Goal: Task Accomplishment & Management: Manage account settings

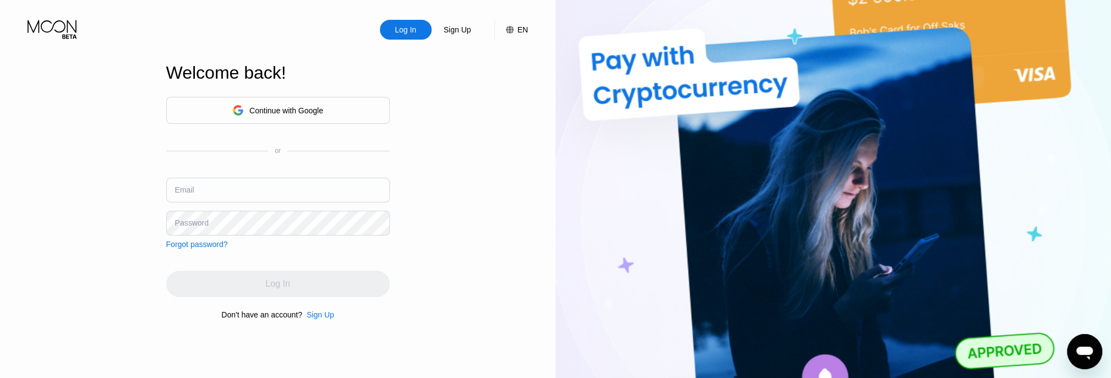
click at [198, 191] on input "text" at bounding box center [277, 190] width 223 height 25
click at [215, 194] on input "text" at bounding box center [277, 190] width 223 height 25
type input "[EMAIL_ADDRESS][DOMAIN_NAME]"
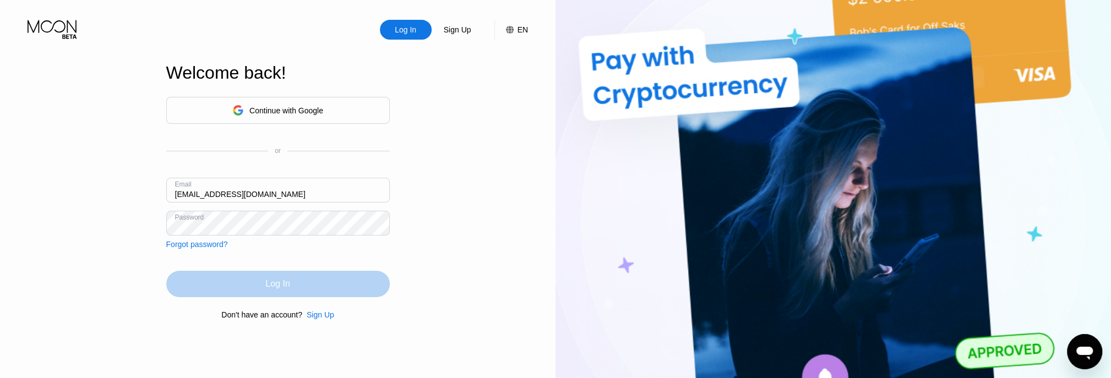
click at [240, 288] on div "Log In" at bounding box center [277, 284] width 223 height 26
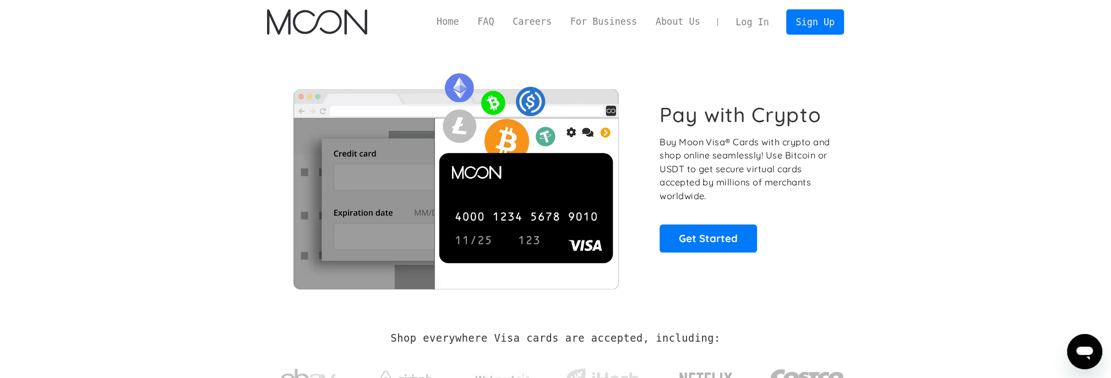
click at [753, 23] on link "Log In" at bounding box center [752, 22] width 52 height 24
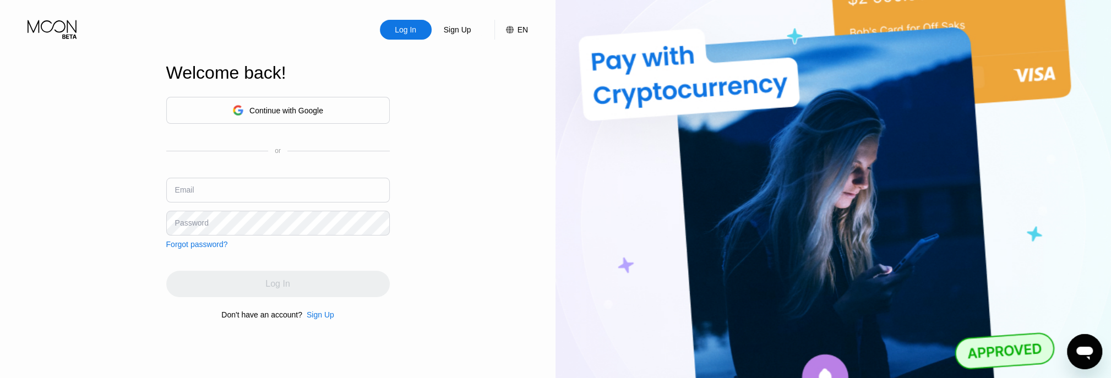
click at [221, 164] on div "Continue with Google or Email Password Forgot password?" at bounding box center [277, 173] width 223 height 152
click at [228, 181] on input "text" at bounding box center [277, 190] width 223 height 25
click at [230, 183] on input "text" at bounding box center [277, 190] width 223 height 25
click at [231, 187] on input "text" at bounding box center [277, 190] width 223 height 25
click at [232, 187] on input "text" at bounding box center [277, 190] width 223 height 25
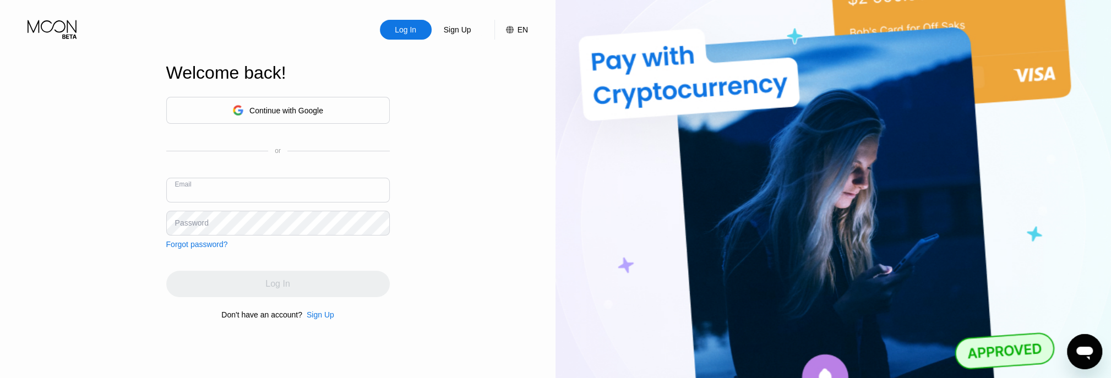
click at [232, 187] on input "text" at bounding box center [277, 190] width 223 height 25
click at [216, 193] on input "text" at bounding box center [277, 190] width 223 height 25
click at [193, 189] on div "Email" at bounding box center [184, 189] width 19 height 9
click at [245, 204] on div "Email" at bounding box center [277, 194] width 223 height 33
click at [238, 195] on input "text" at bounding box center [277, 190] width 223 height 25
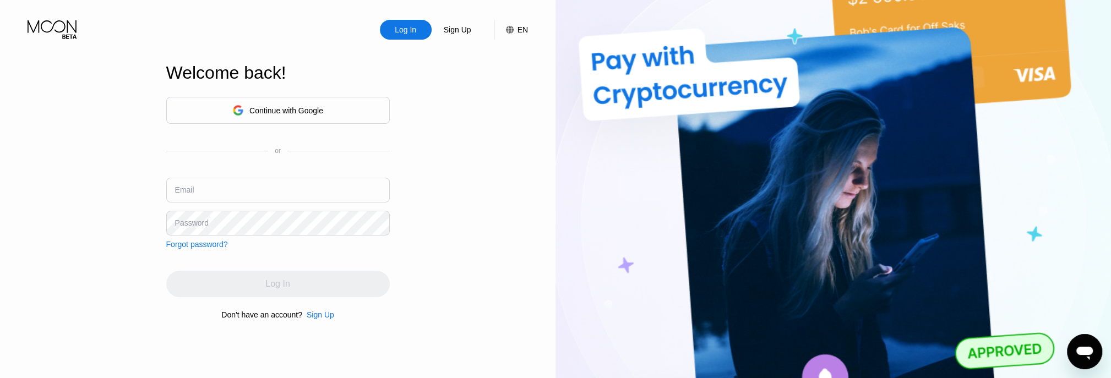
click at [195, 244] on div "Forgot password?" at bounding box center [197, 244] width 62 height 9
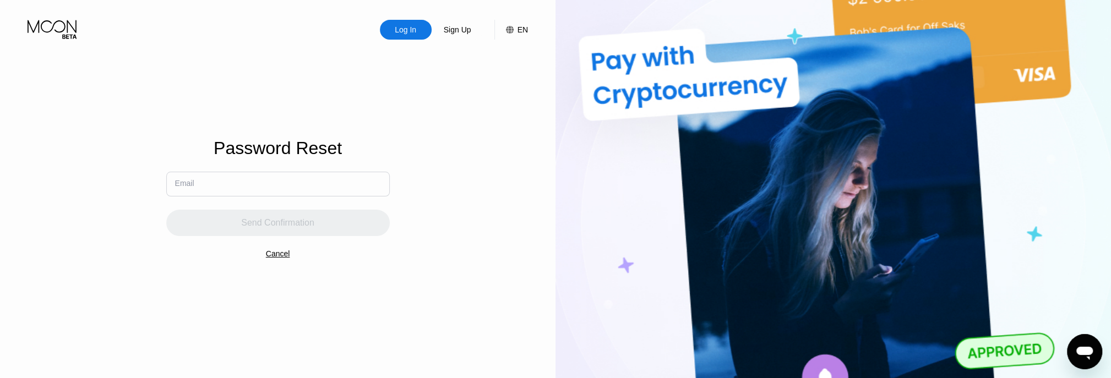
click at [245, 185] on input "text" at bounding box center [277, 184] width 223 height 25
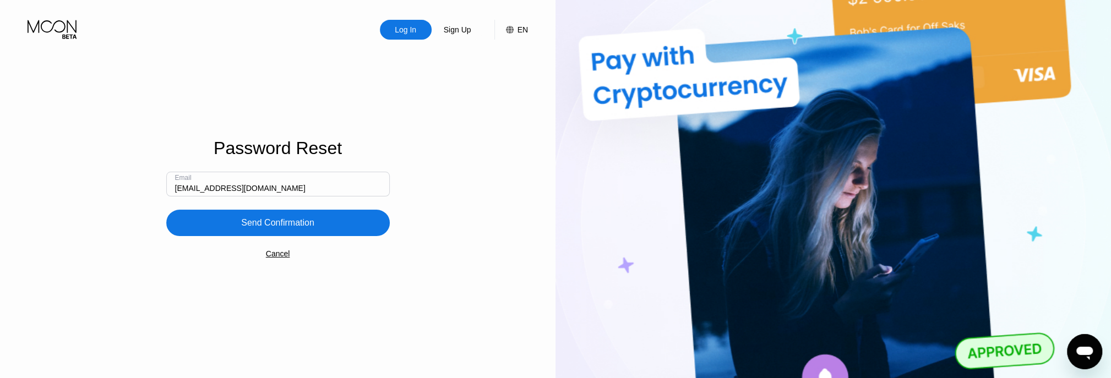
type input "[EMAIL_ADDRESS][DOMAIN_NAME]"
click at [263, 226] on div "Send Confirmation" at bounding box center [277, 222] width 73 height 11
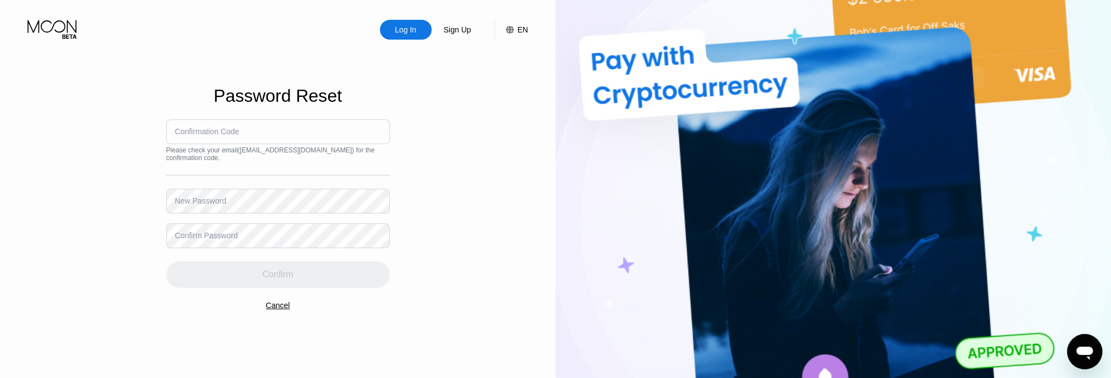
paste input "370927"
click at [213, 144] on input "370927" at bounding box center [277, 131] width 223 height 25
type input "370927"
click at [211, 203] on div "New Password" at bounding box center [200, 200] width 51 height 9
click at [185, 202] on div "New Password" at bounding box center [200, 200] width 51 height 9
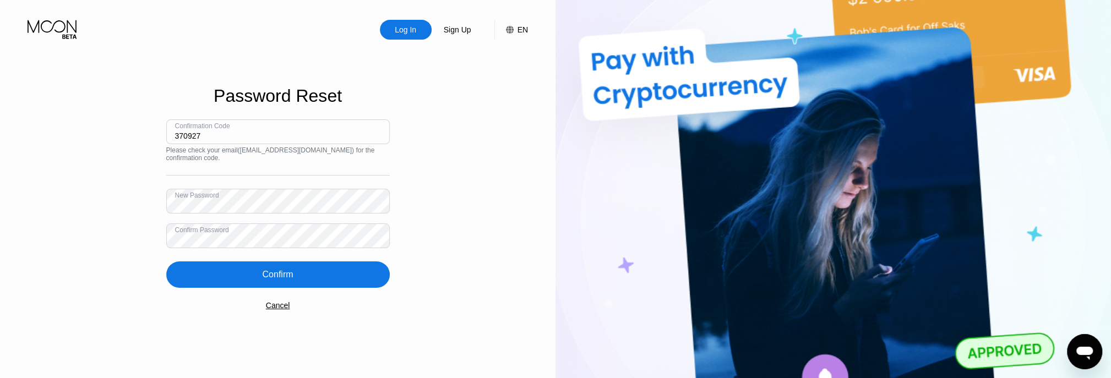
click at [265, 269] on div "Confirm" at bounding box center [277, 274] width 31 height 11
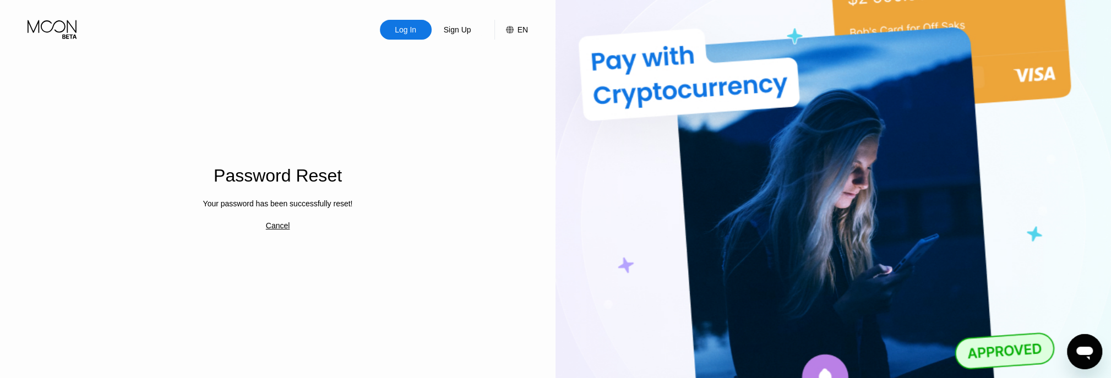
click at [395, 20] on div "Log In" at bounding box center [406, 30] width 52 height 20
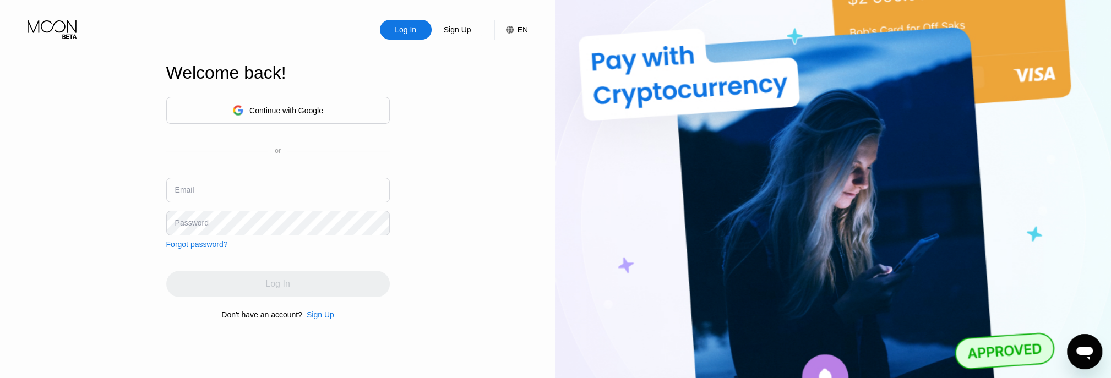
click at [408, 30] on div "Log In" at bounding box center [406, 29] width 24 height 11
click at [189, 196] on input "text" at bounding box center [277, 190] width 223 height 25
type input "[EMAIL_ADDRESS][DOMAIN_NAME]"
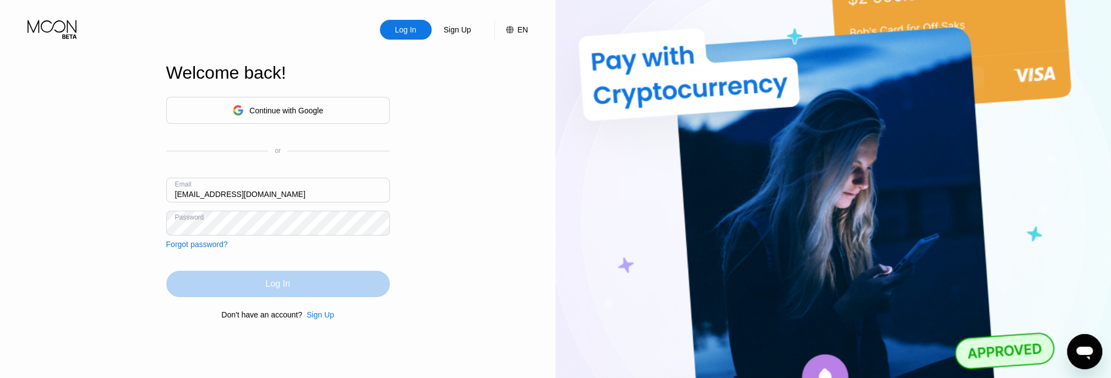
click at [249, 287] on div "Log In" at bounding box center [277, 284] width 223 height 26
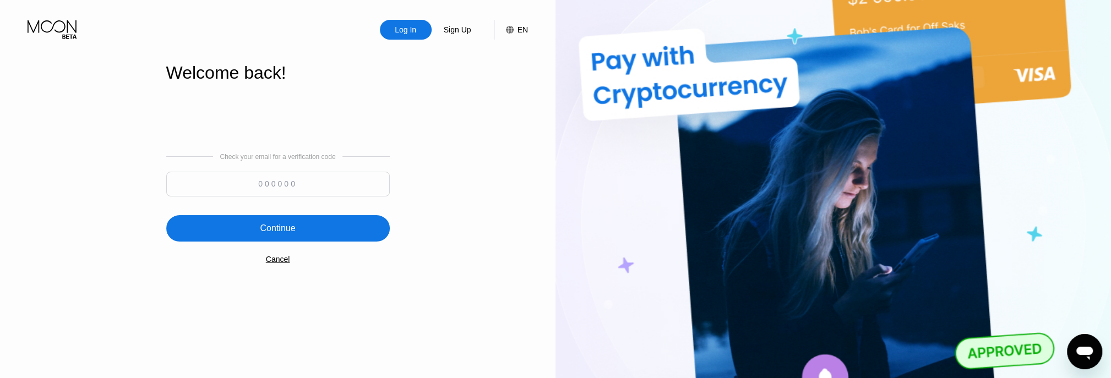
click at [238, 197] on div at bounding box center [277, 187] width 223 height 30
click at [238, 181] on input at bounding box center [277, 184] width 223 height 25
paste input "763550"
type input "763550"
drag, startPoint x: 228, startPoint y: 219, endPoint x: 225, endPoint y: 229, distance: 10.8
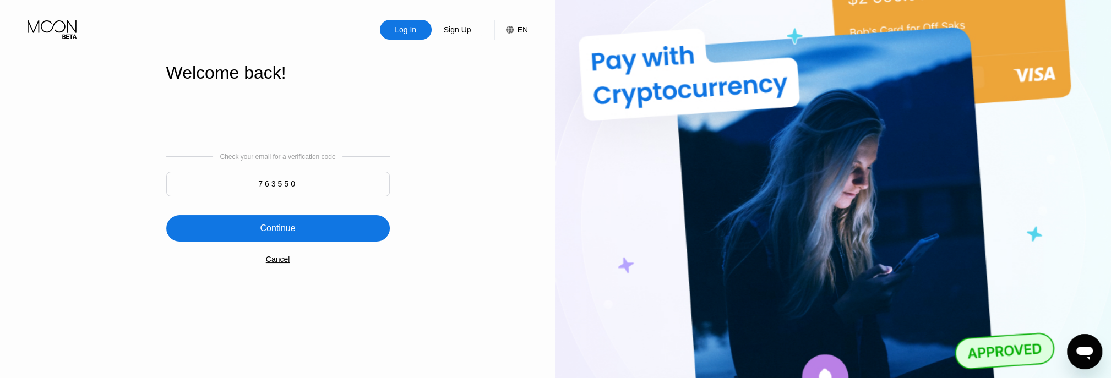
click at [228, 220] on div "Continue" at bounding box center [277, 228] width 223 height 26
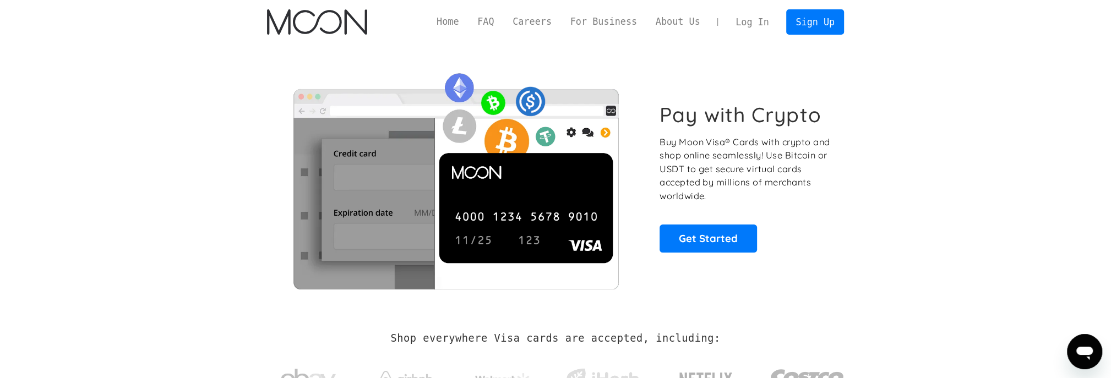
click at [755, 21] on link "Log In" at bounding box center [752, 22] width 52 height 24
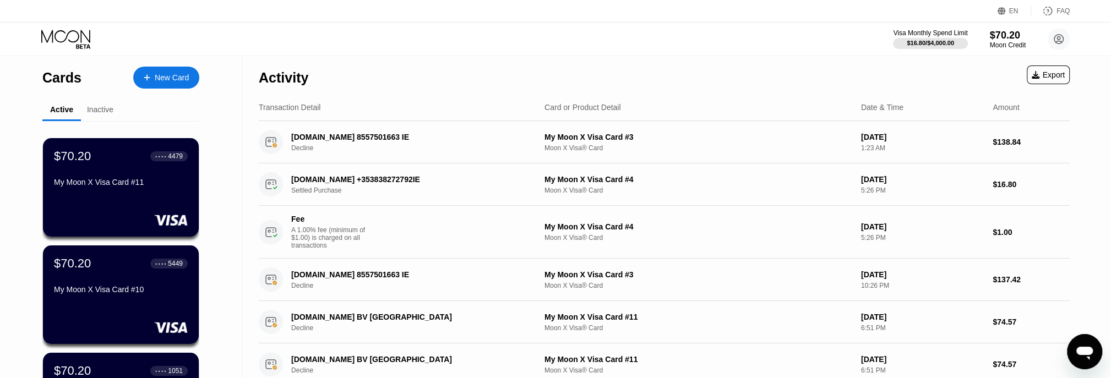
click at [101, 199] on div "$70.20 ● ● ● ● 4479 My Moon X Visa Card #11" at bounding box center [121, 187] width 156 height 99
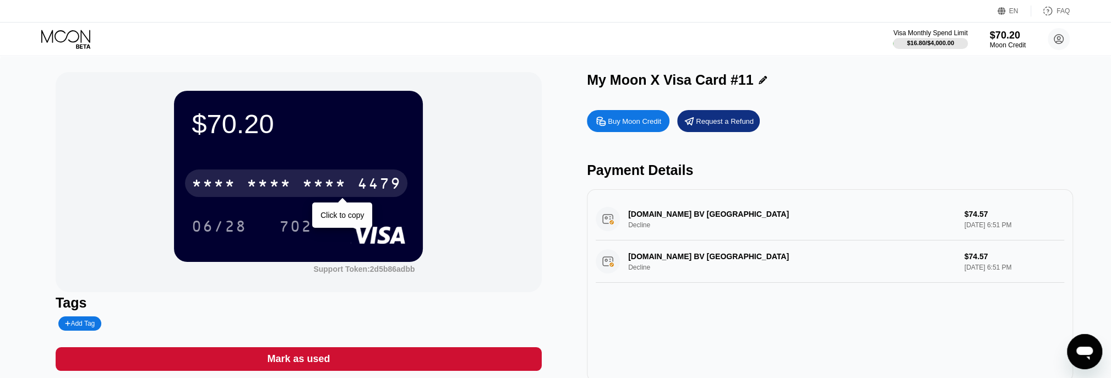
click at [324, 189] on div "* * * *" at bounding box center [324, 185] width 44 height 18
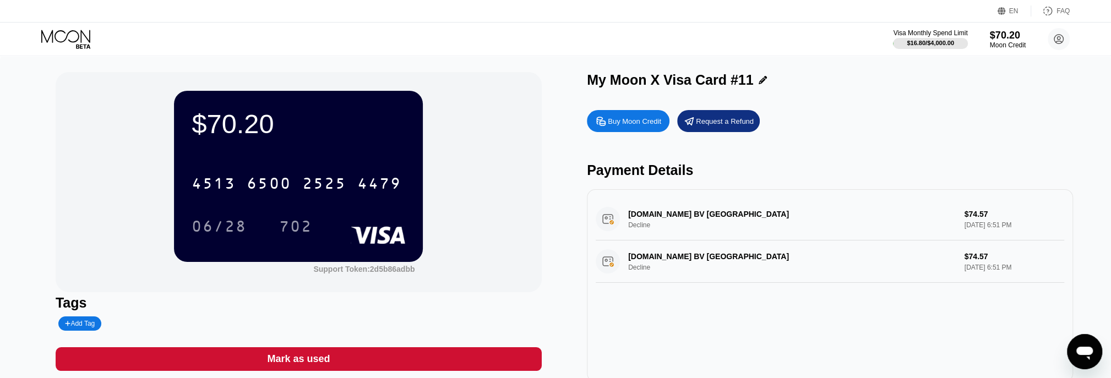
click at [65, 40] on icon at bounding box center [66, 39] width 51 height 19
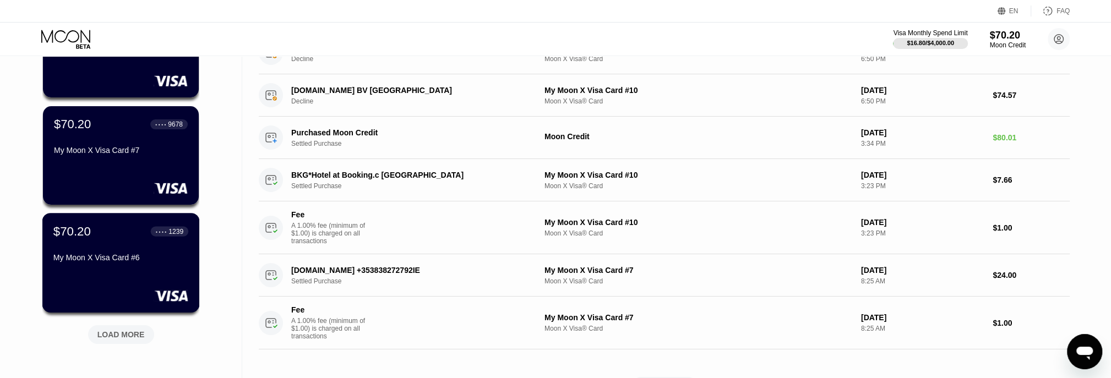
scroll to position [531, 0]
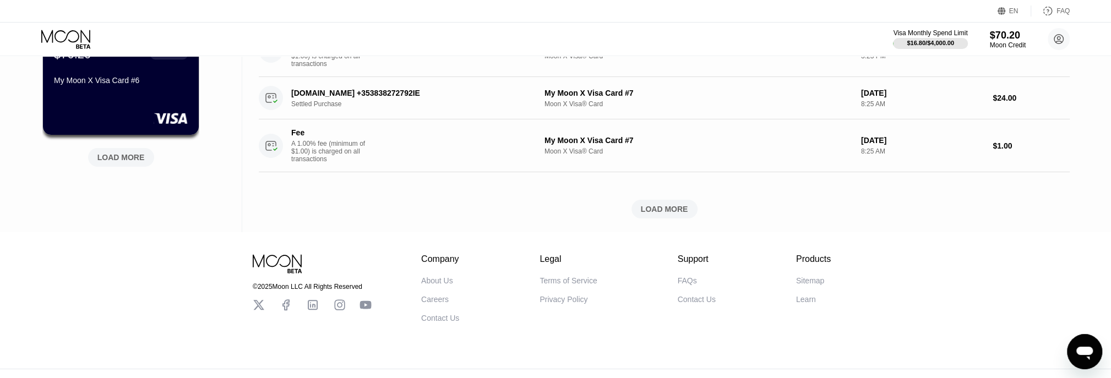
click at [125, 162] on div "LOAD MORE" at bounding box center [120, 157] width 47 height 10
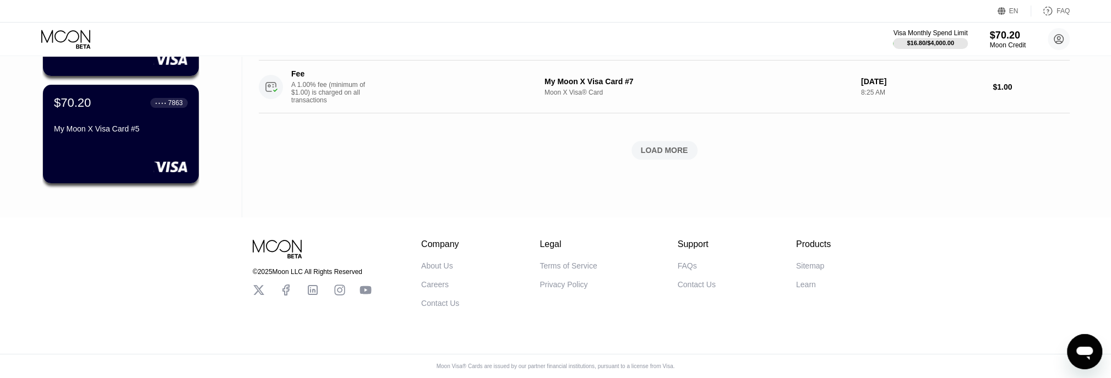
scroll to position [598, 0]
click at [89, 144] on div "$70.20 ● ● ● ● 7863 My Moon X Visa Card #5" at bounding box center [120, 134] width 157 height 100
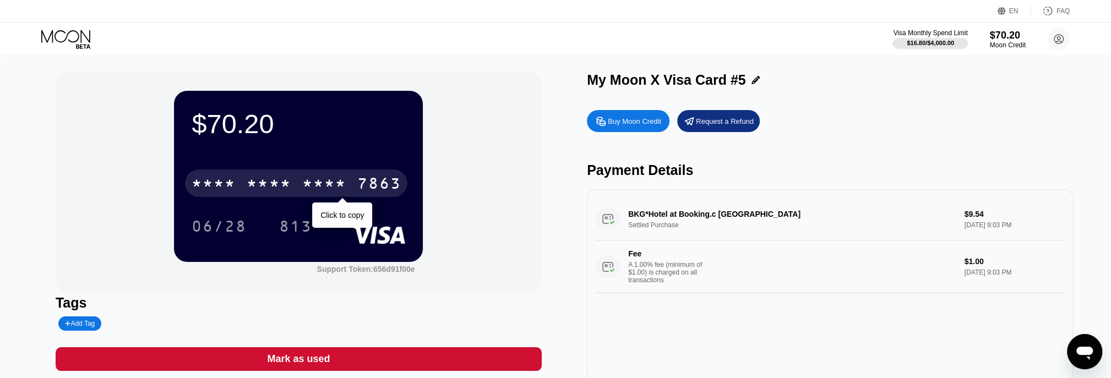
click at [319, 184] on div "* * * *" at bounding box center [324, 185] width 44 height 18
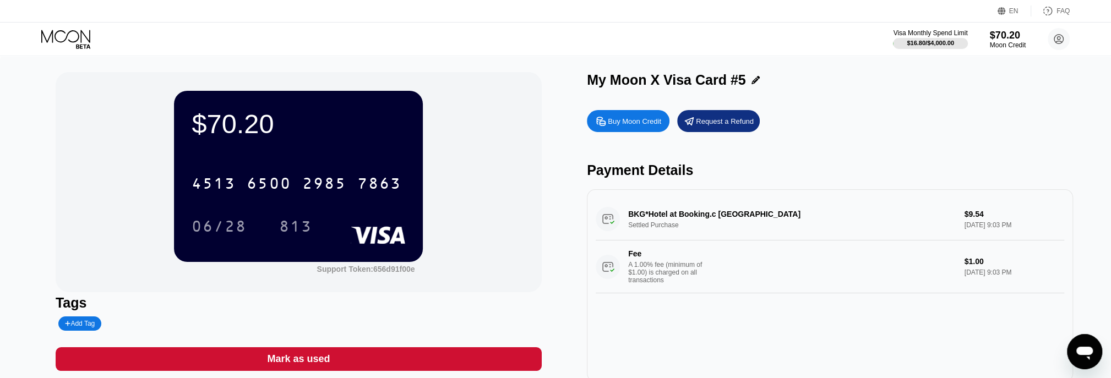
drag, startPoint x: 559, startPoint y: 88, endPoint x: 583, endPoint y: 81, distance: 24.7
click at [560, 87] on div "$70.20 4513 6500 2985 7863 06/28 813 Support Token: 656d91f00e Tags Add Tag Mar…" at bounding box center [556, 227] width 1000 height 310
click at [998, 40] on div "$70.20" at bounding box center [1007, 35] width 37 height 12
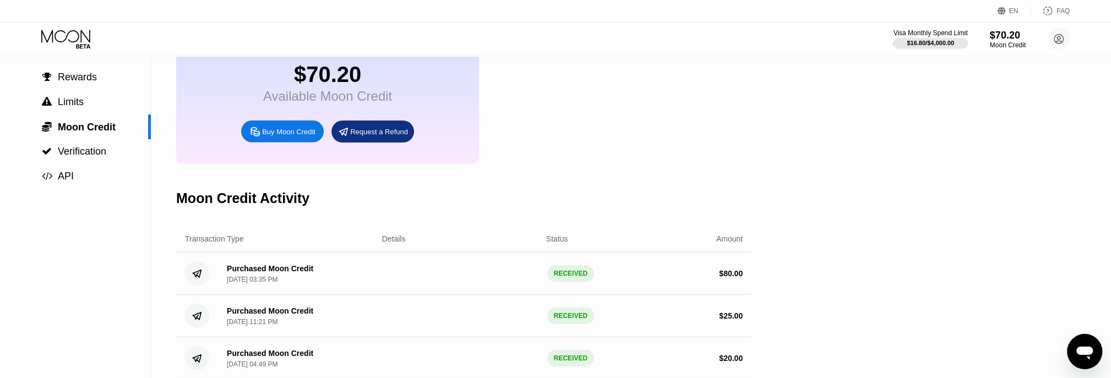
scroll to position [31, 0]
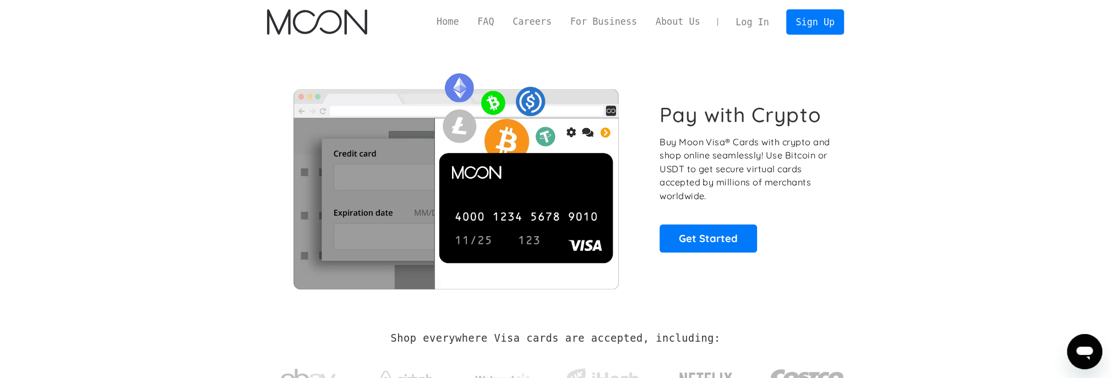
click at [741, 29] on link "Log In" at bounding box center [752, 22] width 52 height 24
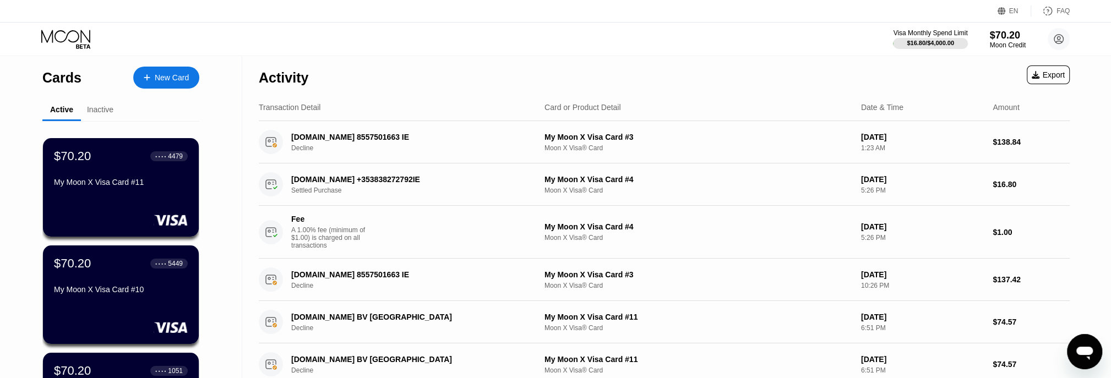
click at [90, 201] on div "$70.20 ● ● ● ● 4479 My Moon X Visa Card #11" at bounding box center [121, 187] width 156 height 99
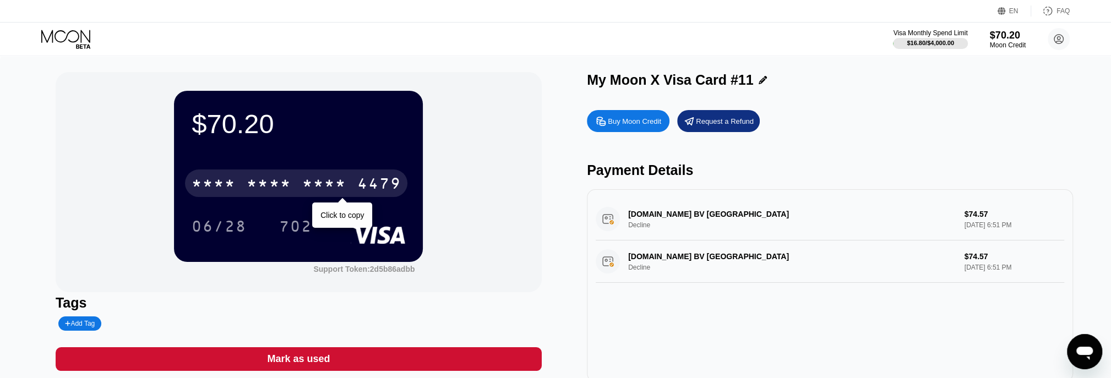
click at [296, 179] on div "* * * * * * * * * * * * 4479" at bounding box center [296, 184] width 222 height 28
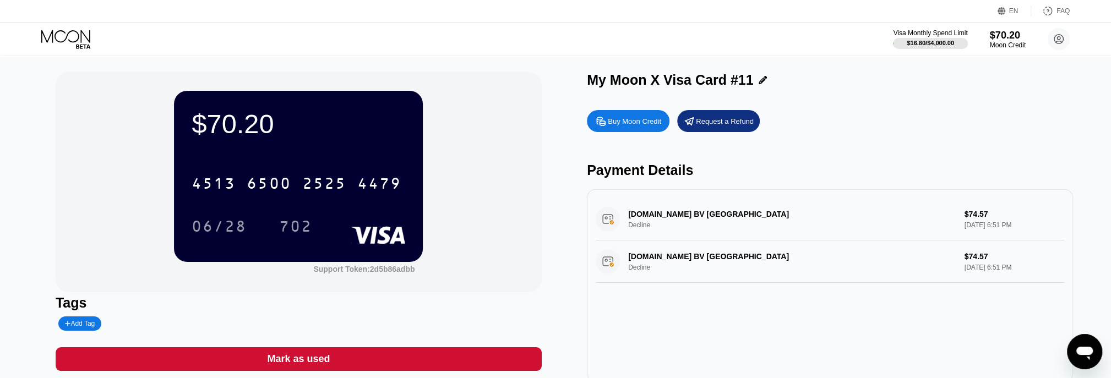
click at [741, 48] on div "Visa Monthly Spend Limit $16.80 / $4,000.00 $70.20 Moon Credit salam pevarza sp…" at bounding box center [555, 39] width 1111 height 33
